Goal: Task Accomplishment & Management: Complete application form

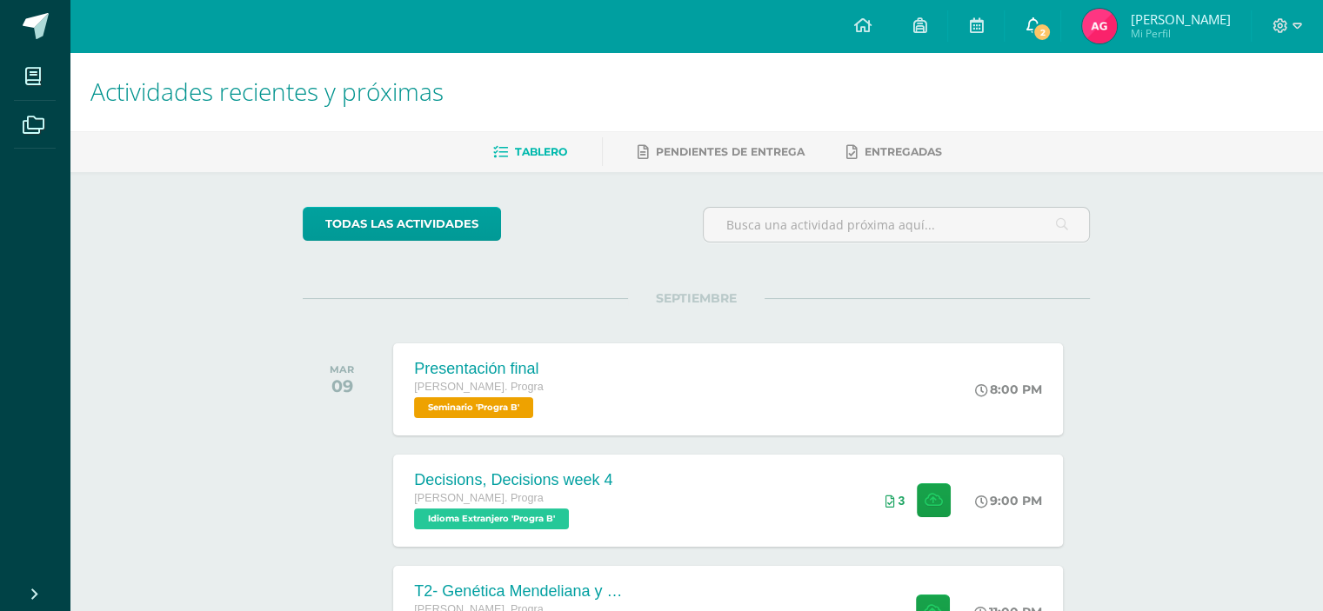
click at [1043, 44] on link "2" at bounding box center [1033, 26] width 56 height 52
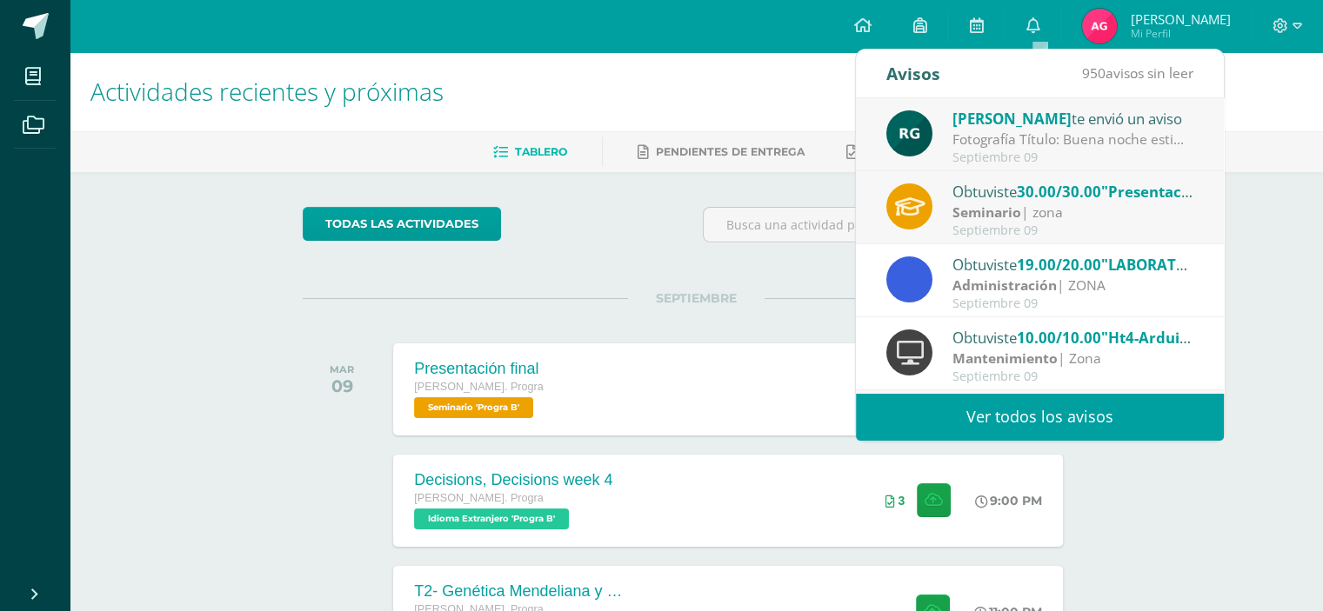
click at [1049, 207] on div "Seminario | zona" at bounding box center [1073, 213] width 242 height 20
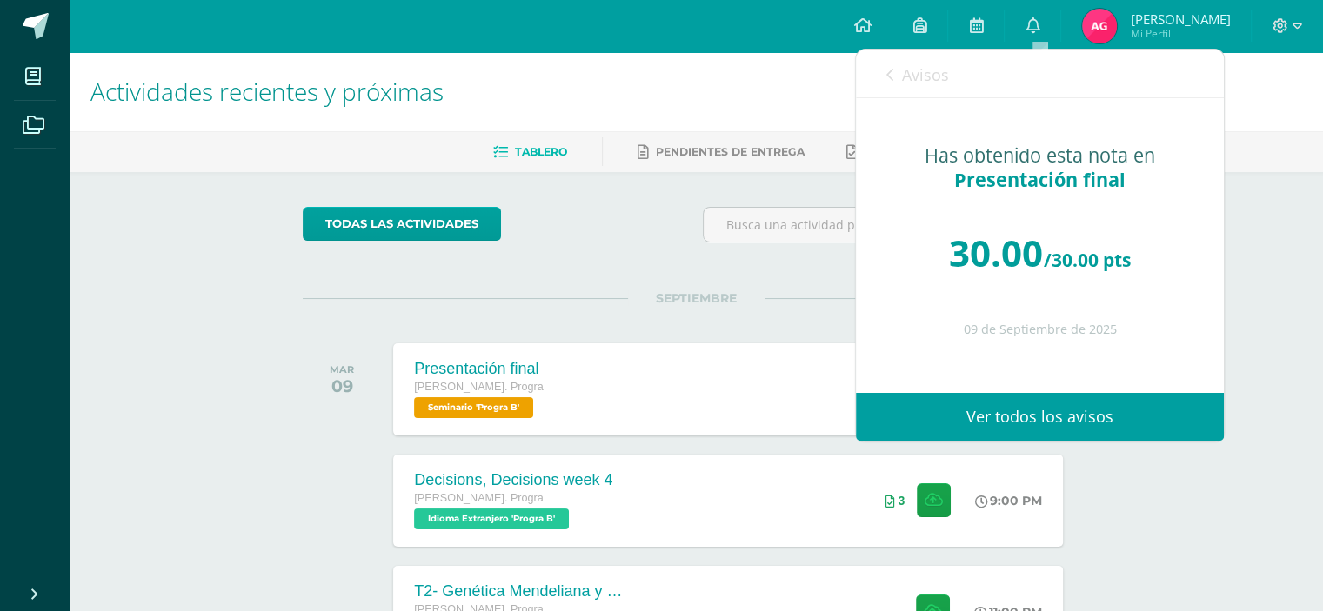
click at [890, 77] on icon at bounding box center [889, 75] width 7 height 14
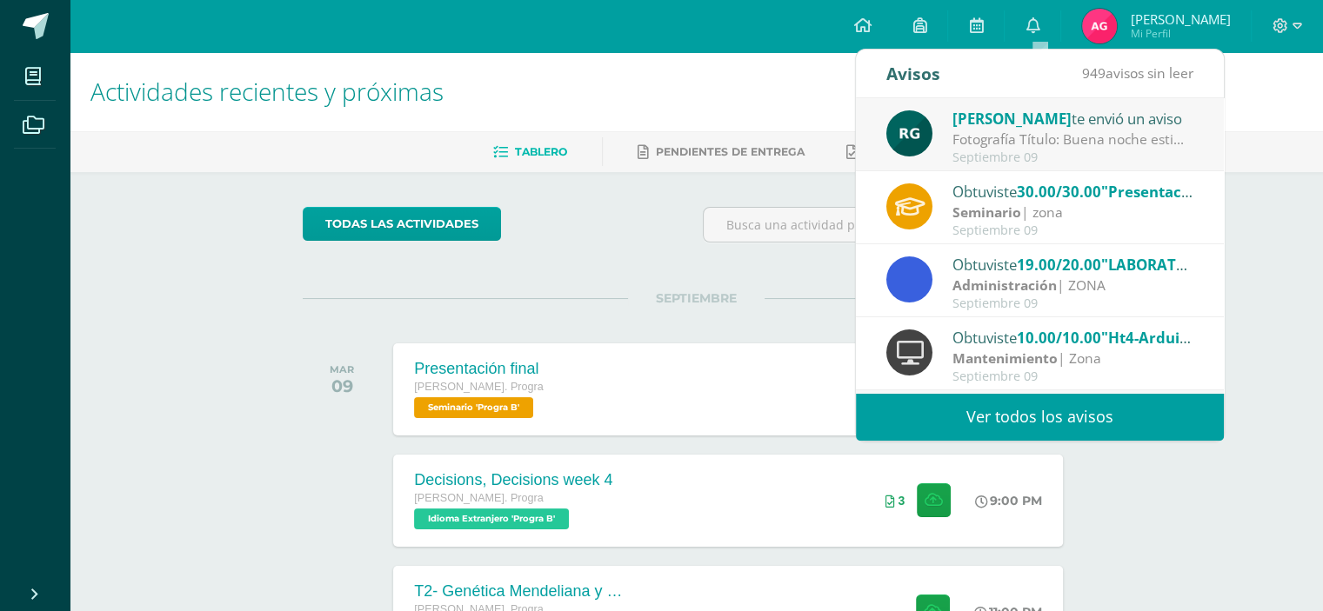
click at [1019, 155] on div "Septiembre 09" at bounding box center [1073, 157] width 242 height 15
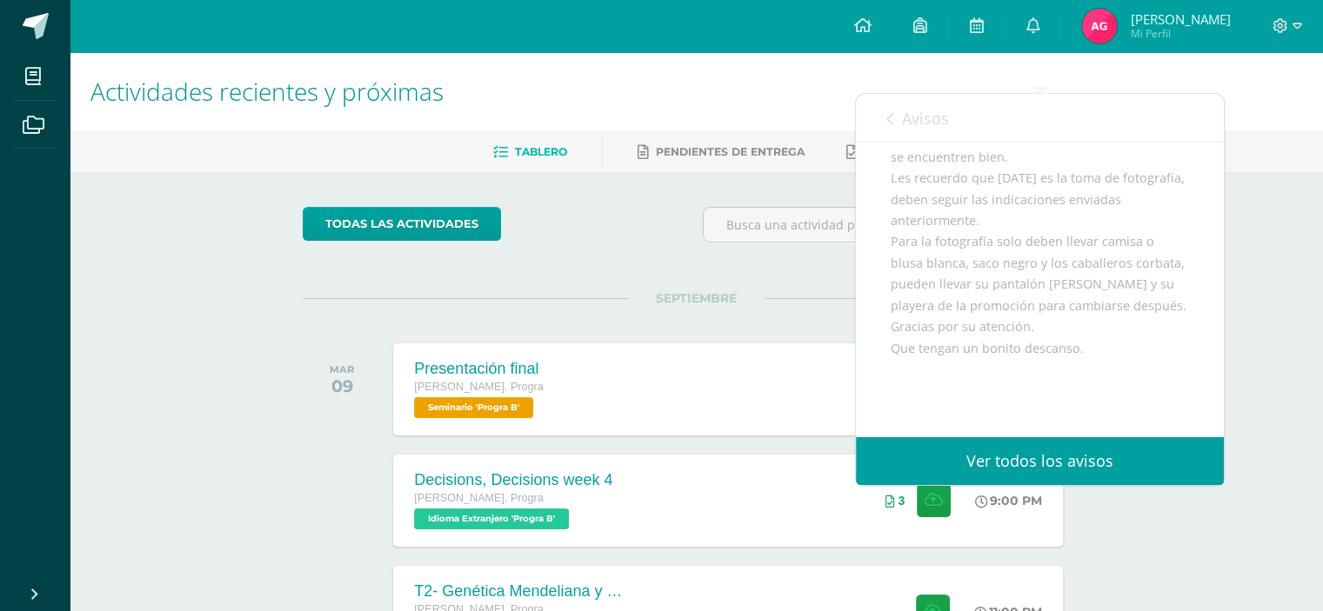
scroll to position [87, 0]
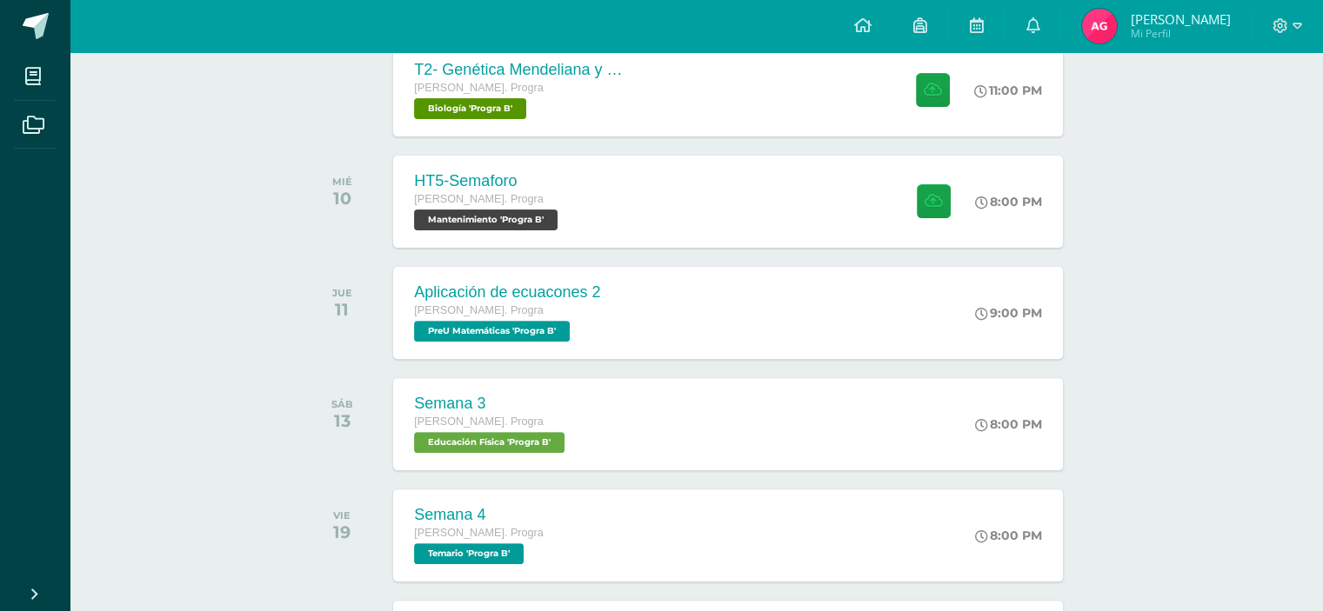
scroll to position [435, 0]
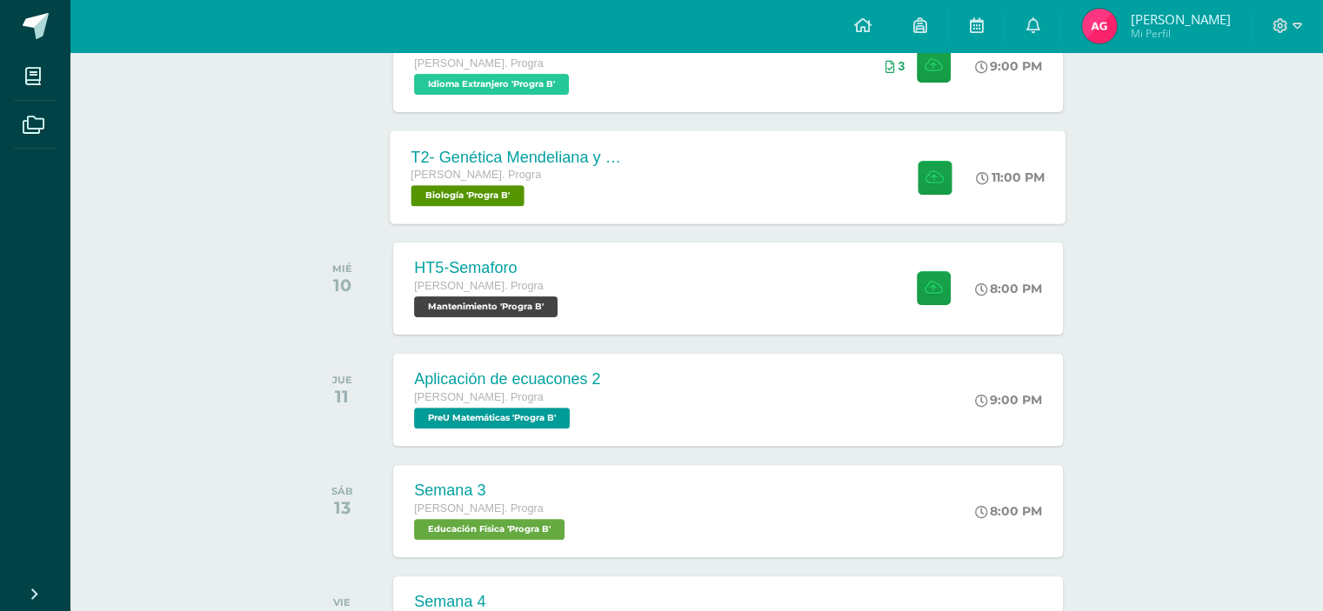
click at [585, 173] on div "[PERSON_NAME]. Progra" at bounding box center [516, 175] width 210 height 19
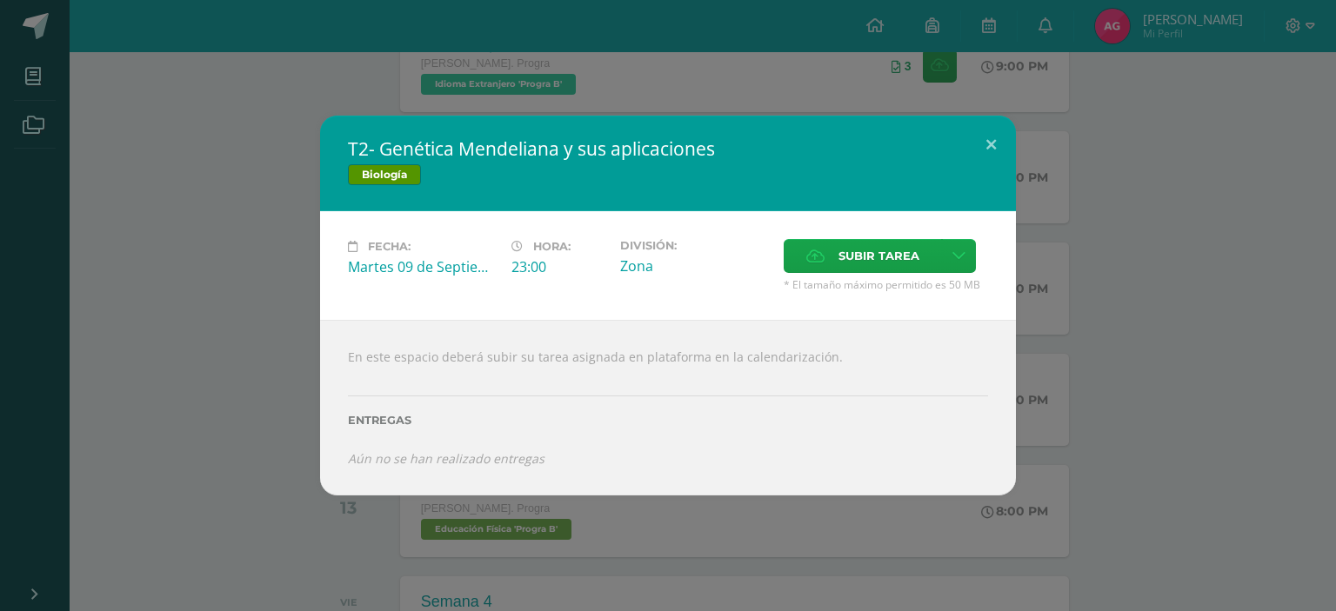
click at [278, 83] on div "T2- Genética Mendeliana y sus aplicaciones Biología Fecha: Martes 09 de Septiem…" at bounding box center [668, 305] width 1336 height 611
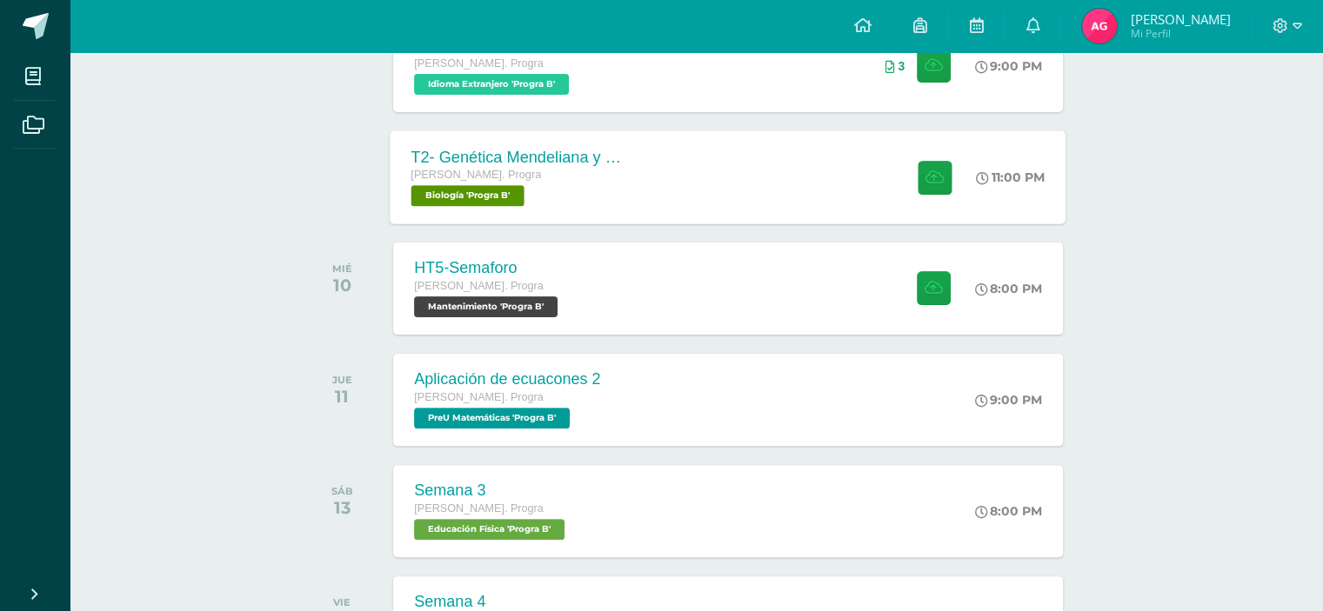
click at [598, 197] on div "Quinto Bach. Progra Biología 'Progra B'" at bounding box center [516, 186] width 210 height 40
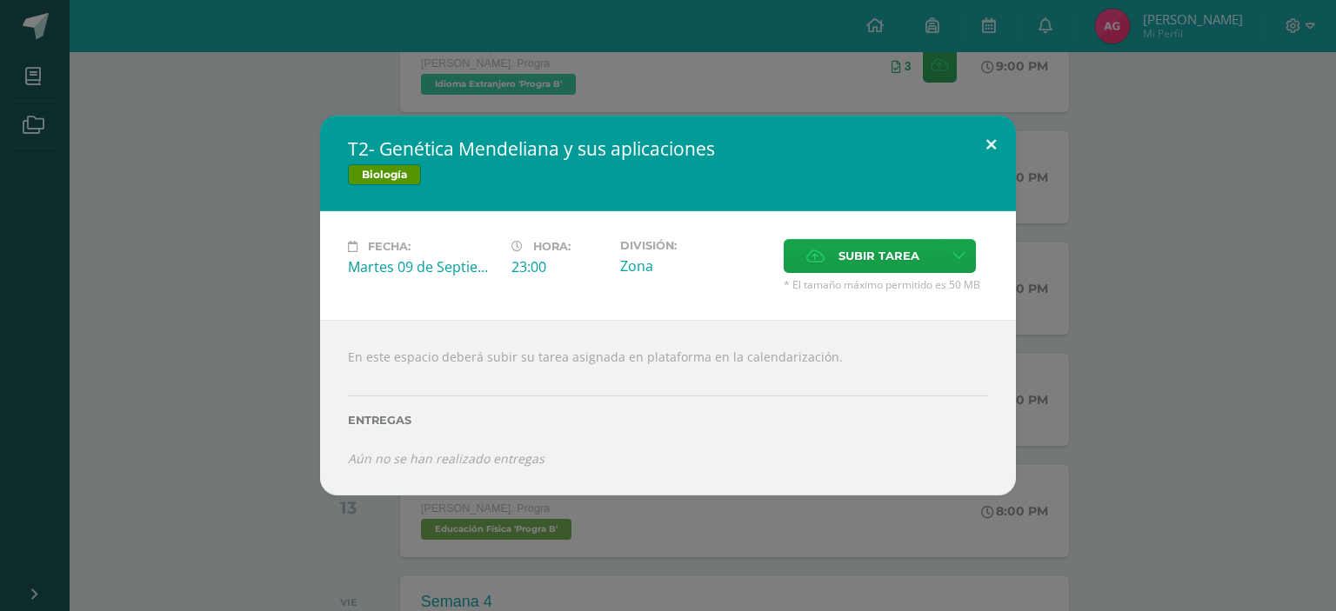
click at [967, 135] on button at bounding box center [991, 145] width 50 height 59
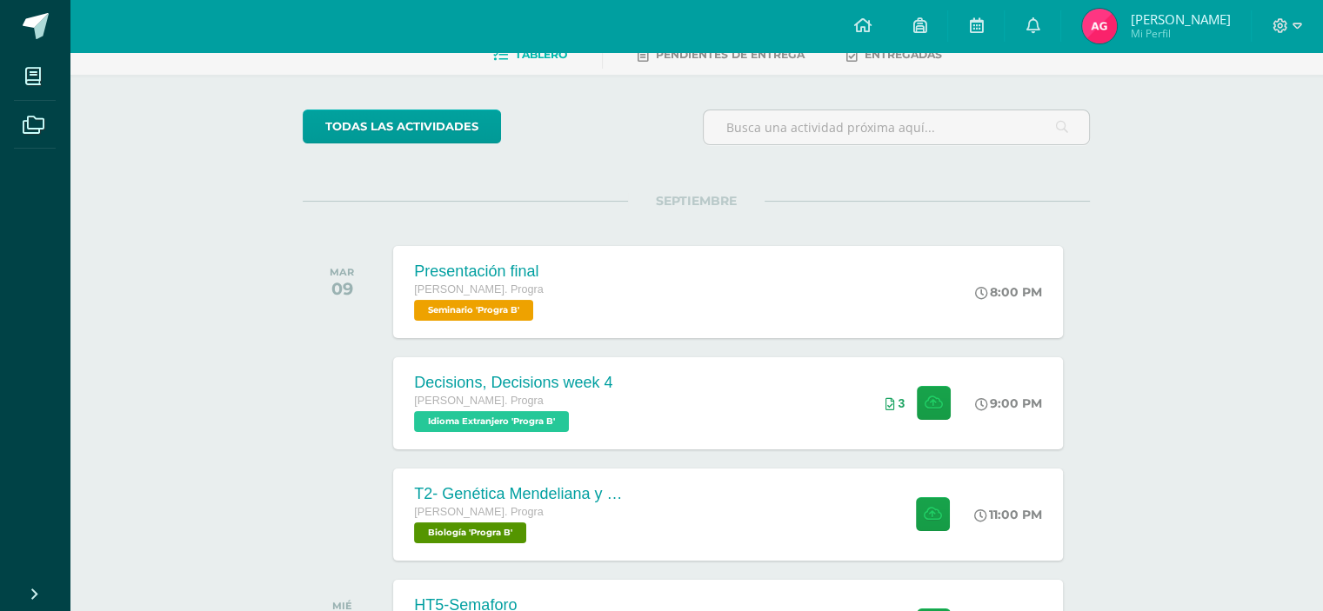
scroll to position [0, 0]
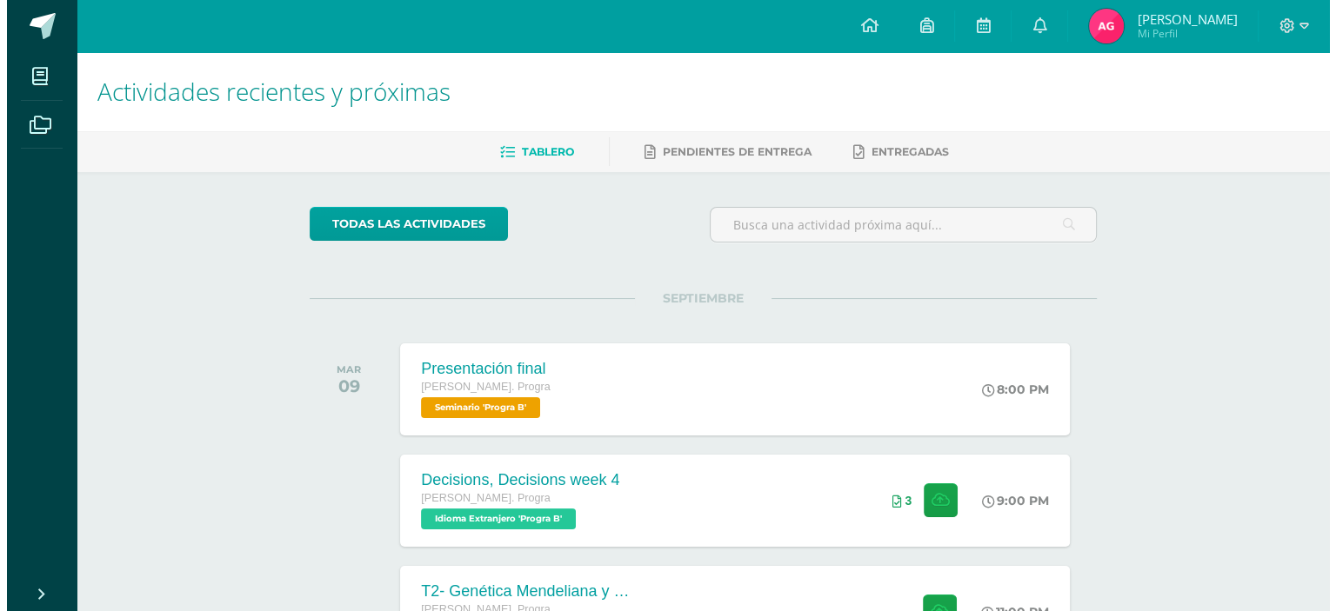
scroll to position [87, 0]
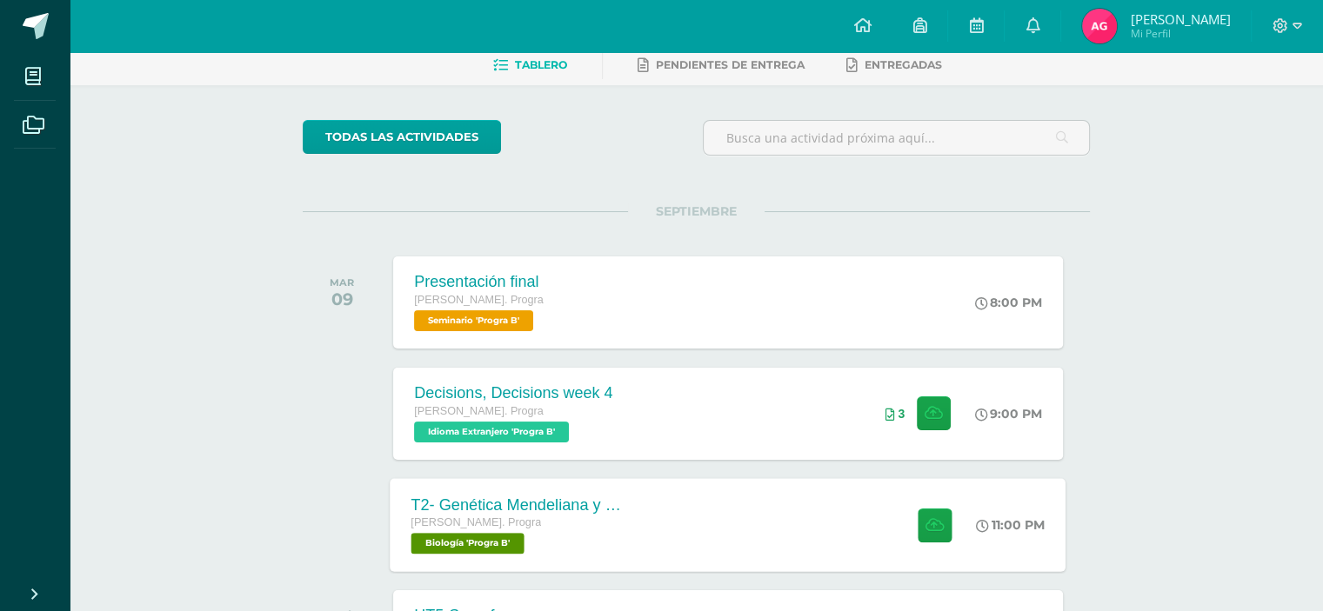
click at [774, 543] on div "T2- Genética Mendeliana y sus aplicaciones [PERSON_NAME]. Progra Biología 'Prog…" at bounding box center [729, 524] width 676 height 93
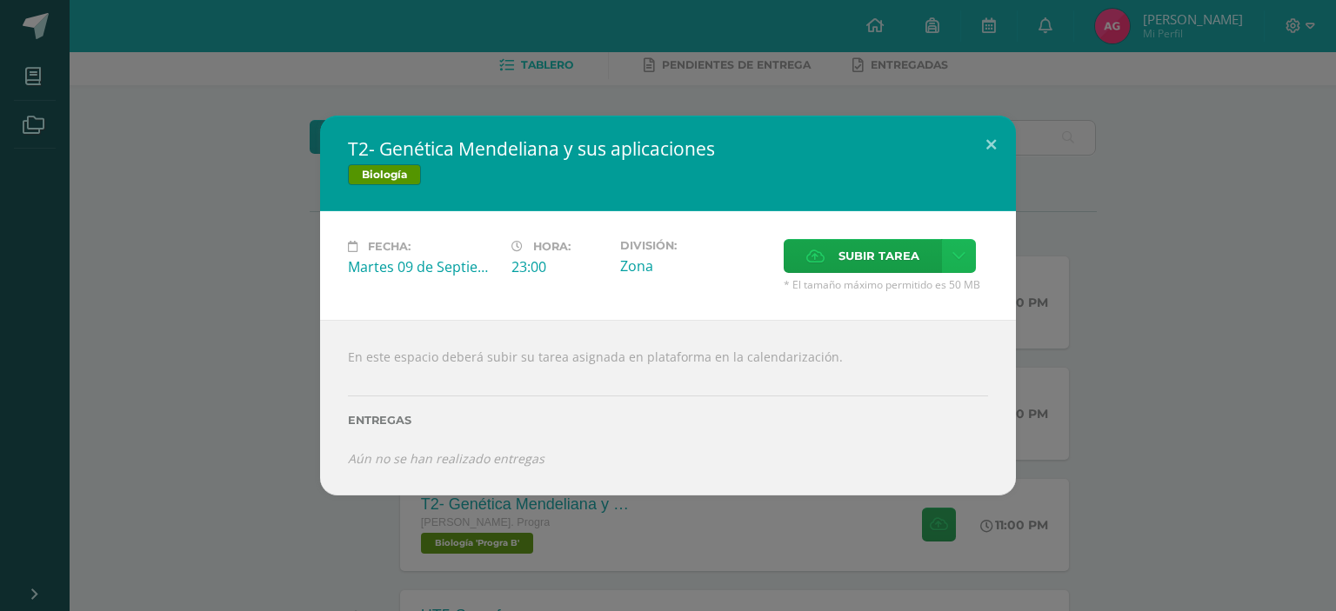
click at [957, 246] on link at bounding box center [959, 256] width 34 height 34
click at [873, 302] on link "Subir enlace" at bounding box center [897, 294] width 174 height 27
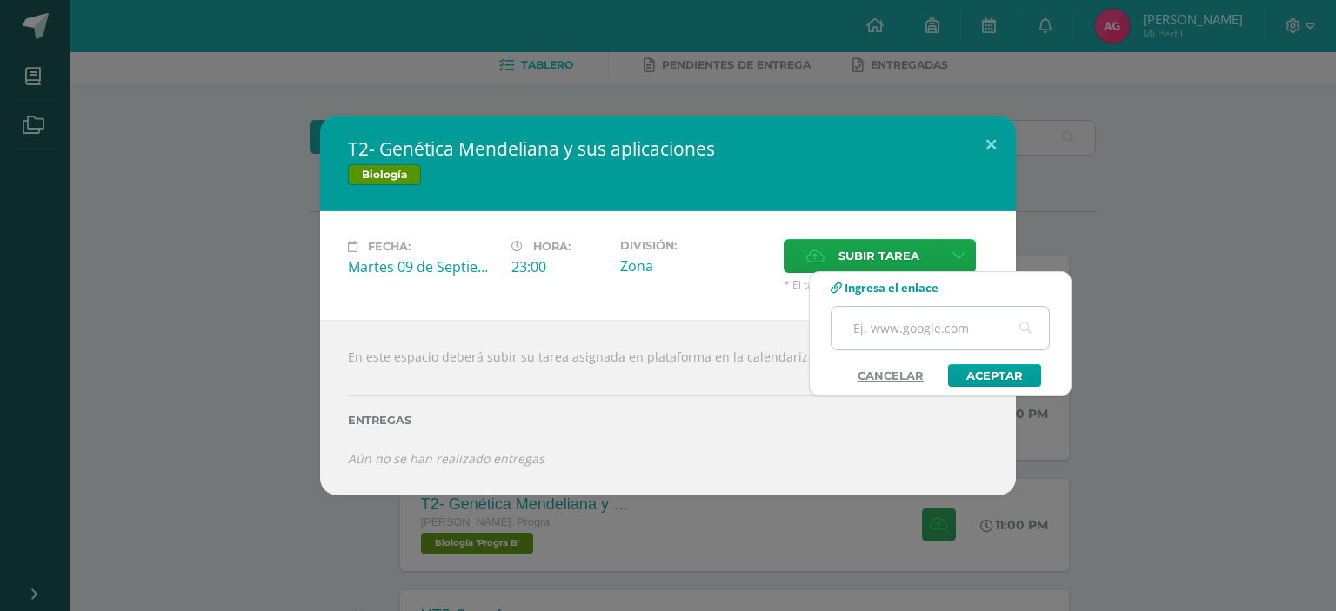
click at [931, 331] on input "text" at bounding box center [939, 328] width 217 height 43
click at [939, 333] on input "text" at bounding box center [939, 328] width 217 height 43
paste input "[URL][DOMAIN_NAME]"
type input "[URL][DOMAIN_NAME]"
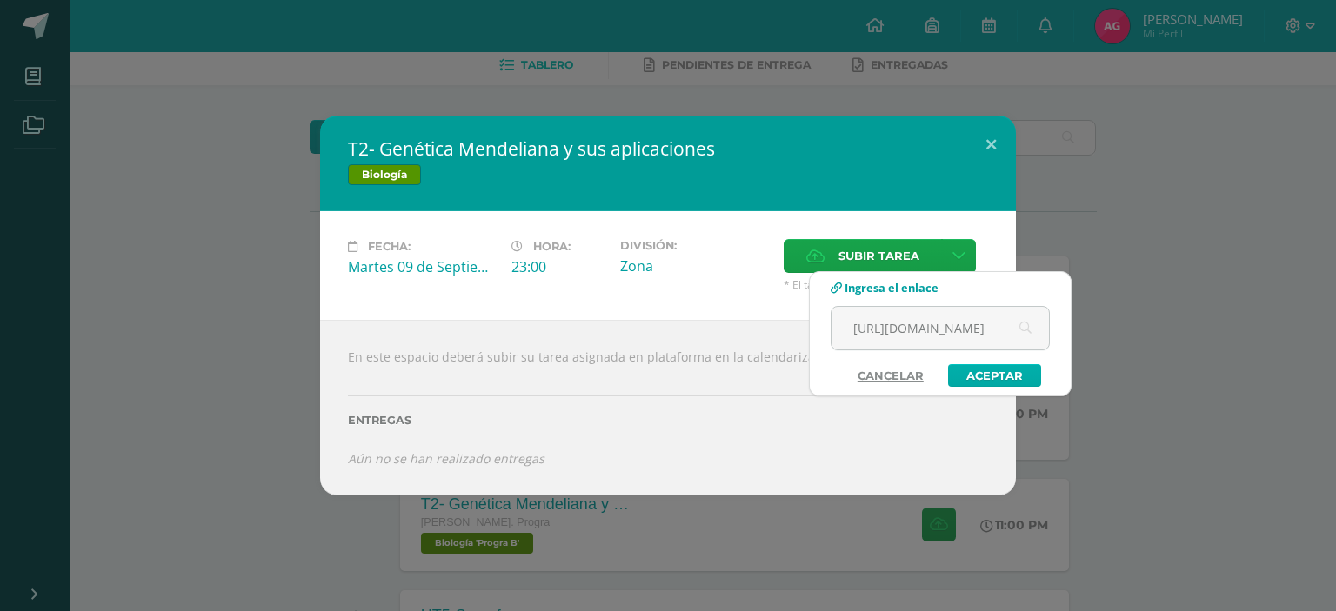
click at [996, 378] on link "Aceptar" at bounding box center [994, 375] width 93 height 23
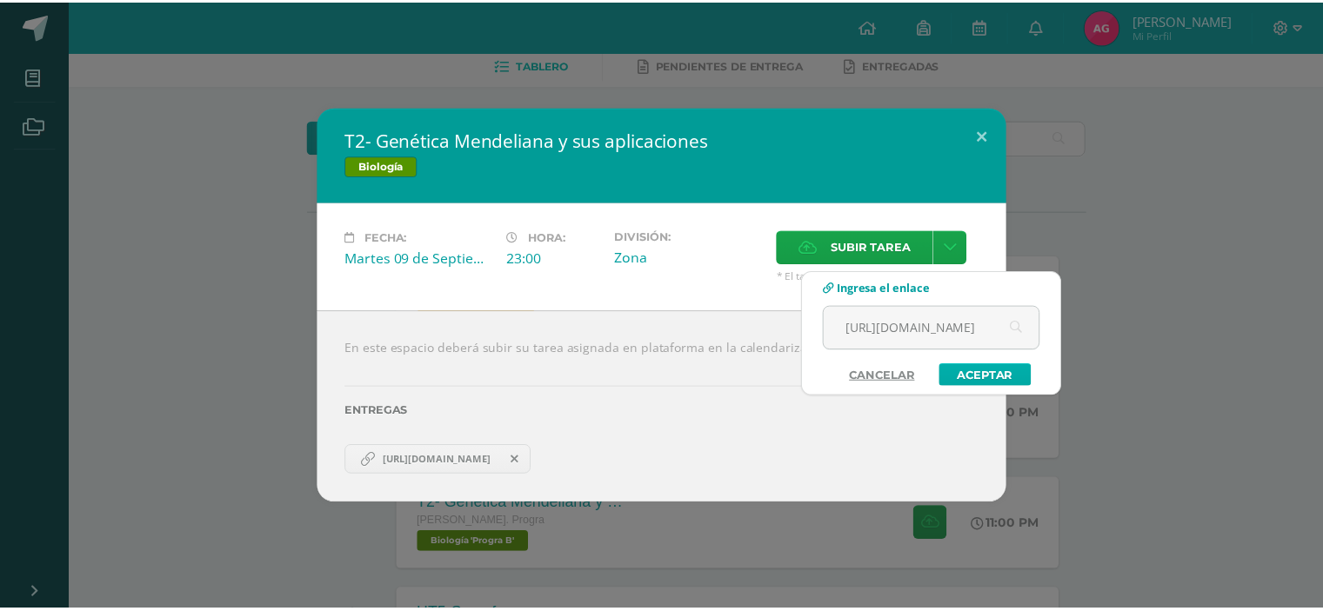
scroll to position [0, 0]
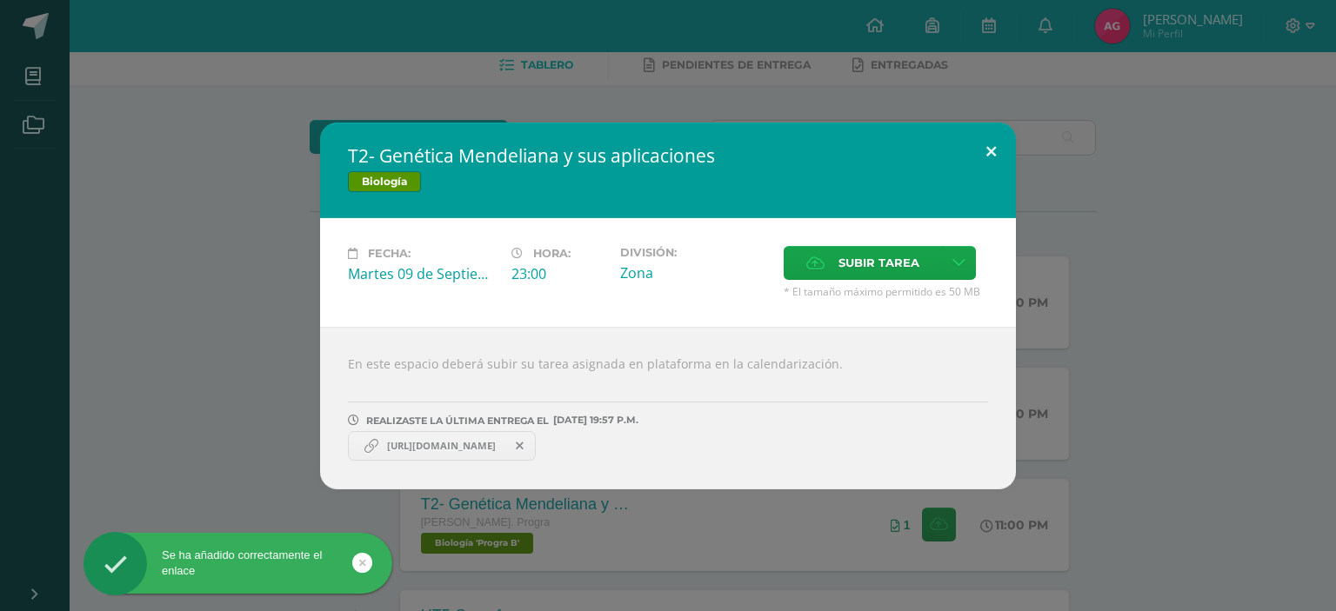
click at [1012, 153] on button at bounding box center [991, 152] width 50 height 59
